Goal: Find specific page/section: Find specific page/section

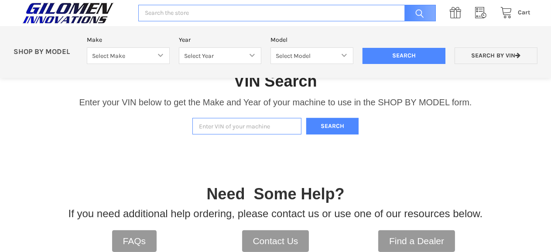
click at [209, 122] on input "Enter VIN of your machine" at bounding box center [246, 126] width 109 height 17
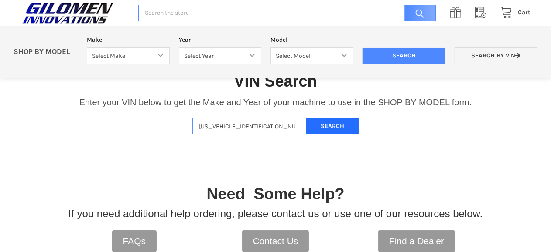
type input "[US_VEHICLE_IDENTIFICATION_NUMBER]"
click at [323, 124] on button "Search" at bounding box center [332, 126] width 52 height 17
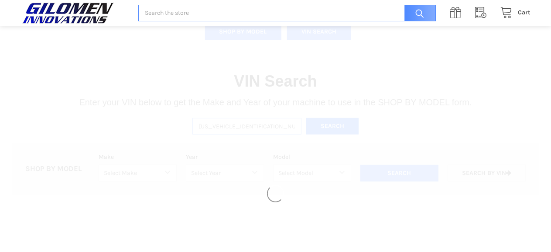
scroll to position [497, 0]
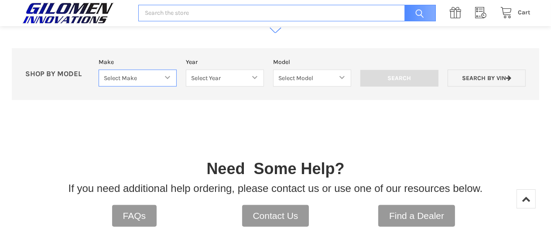
click at [168, 78] on select "Select Make Bobcat UTV Gravely UTV ACE 900 RANGER 570 Ranger 700 / 800 RANGER 9…" at bounding box center [138, 78] width 78 height 17
select select "353"
click at [99, 70] on select "Select Make Bobcat UTV Gravely UTV ACE 900 RANGER 570 Ranger 700 / 800 RANGER 9…" at bounding box center [138, 78] width 78 height 17
click at [255, 81] on select "Select Year [DATE] 2017 2018 2019 2020 2021 2022 2023 2024 2025 2026" at bounding box center [225, 78] width 78 height 17
select select "678"
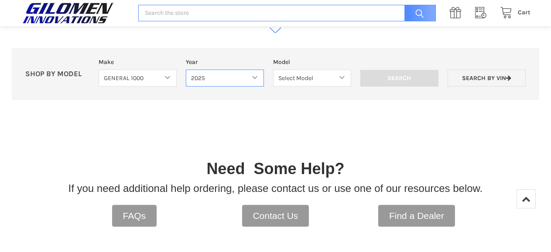
click at [186, 70] on select "Select Year [DATE] 2017 2018 2019 2020 2021 2022 2023 2024 2025 2026" at bounding box center [225, 78] width 78 height 17
click at [340, 77] on select "Select Model GENERAL 1000 GENERAL 1000 4 GENERAL 1000 XP GENERAL 1000 XP 4" at bounding box center [311, 78] width 79 height 17
select select "682"
click at [272, 70] on select "Select Model GENERAL 1000 GENERAL 1000 4 GENERAL 1000 XP GENERAL 1000 XP 4" at bounding box center [311, 78] width 79 height 17
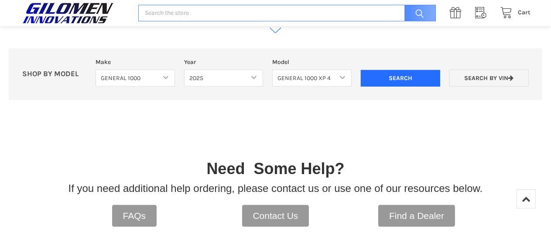
click at [398, 80] on input "Search" at bounding box center [400, 78] width 79 height 17
